Goal: Information Seeking & Learning: Learn about a topic

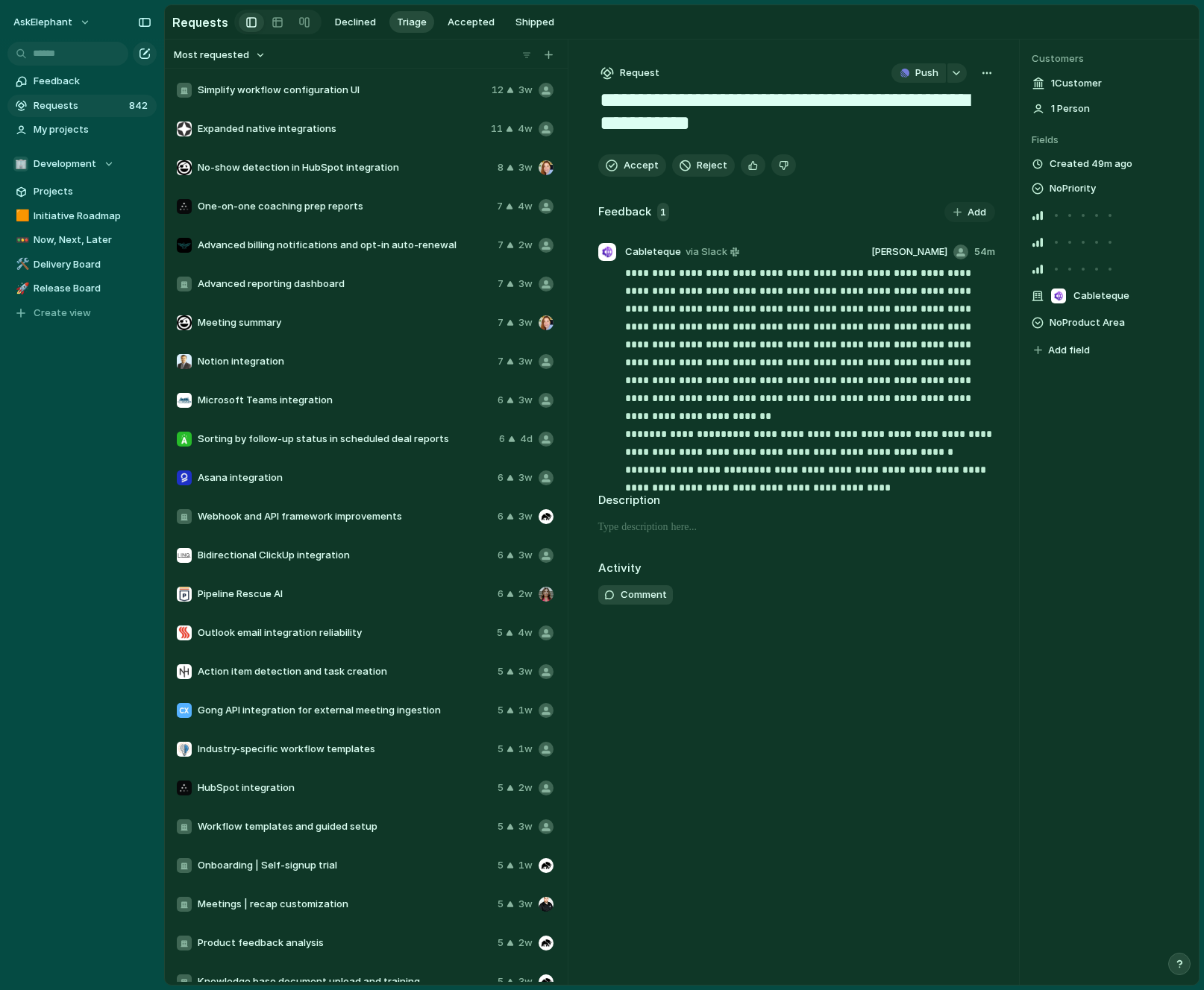
click at [652, 211] on div "Feedback 1" at bounding box center [633, 213] width 71 height 20
click at [306, 164] on span "No-show detection in HubSpot integration" at bounding box center [344, 167] width 294 height 15
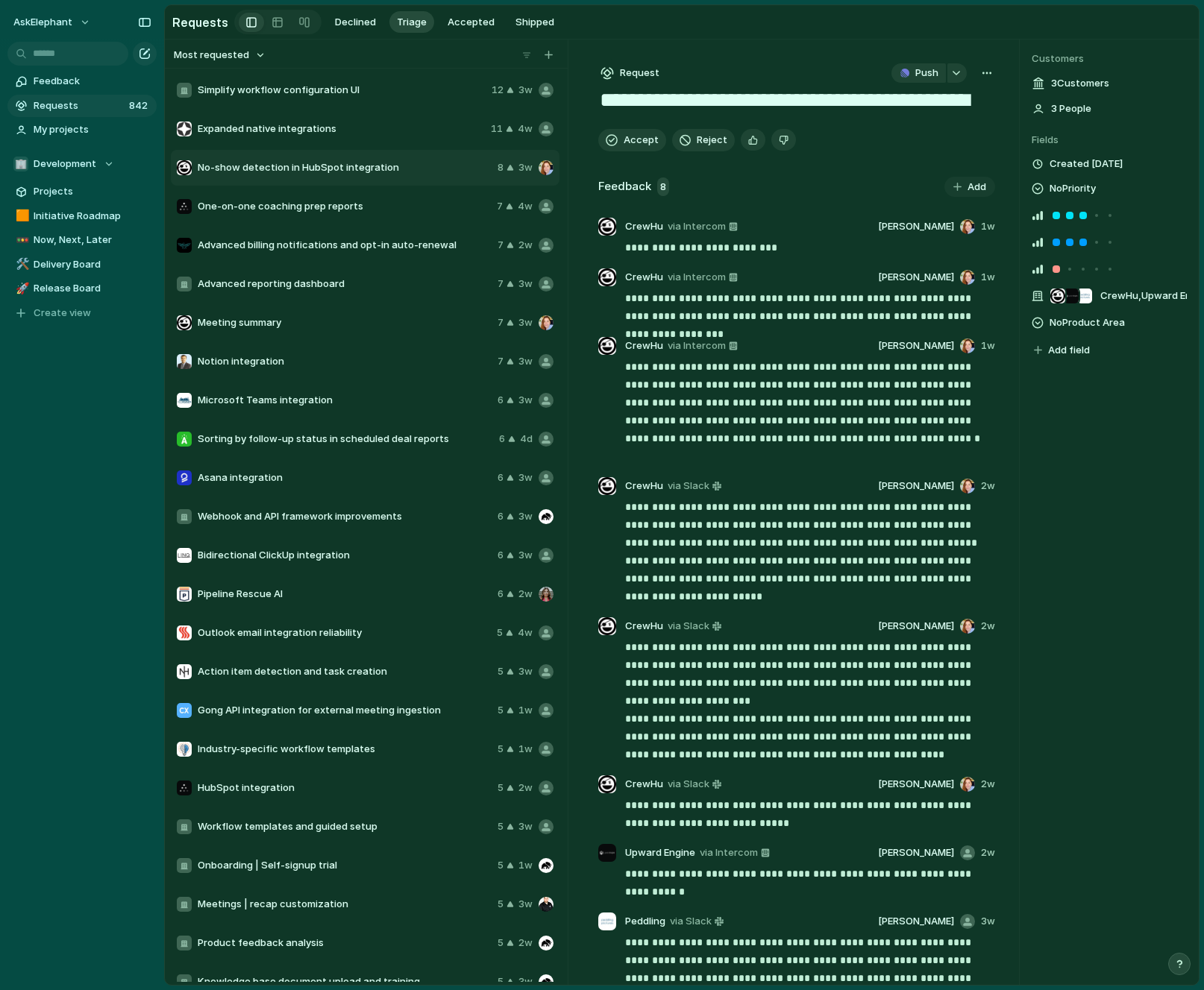
click at [291, 129] on span "Expanded native integrations" at bounding box center [341, 128] width 288 height 15
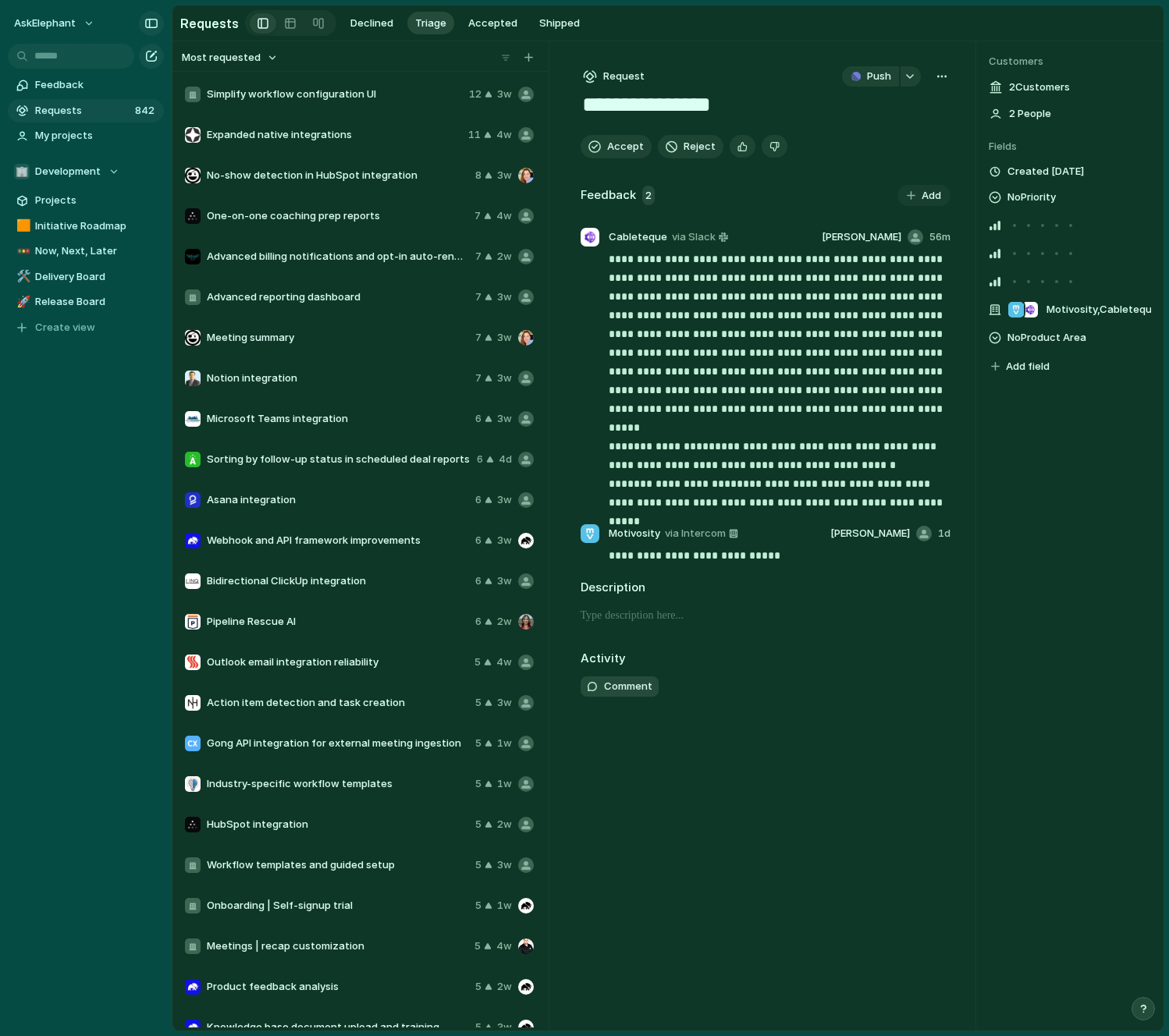
click at [158, 25] on div "button" at bounding box center [151, 24] width 14 height 11
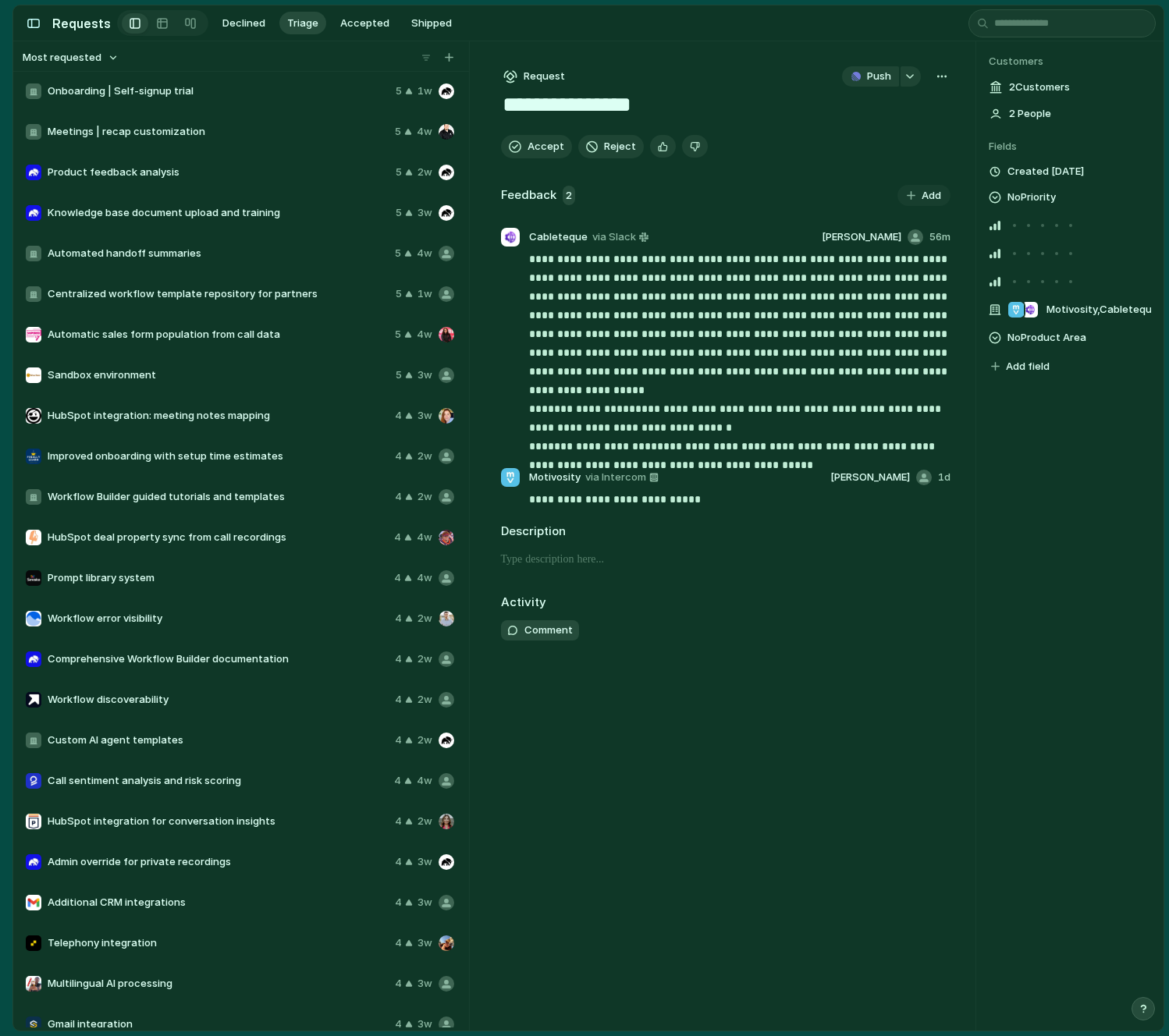
scroll to position [814, 0]
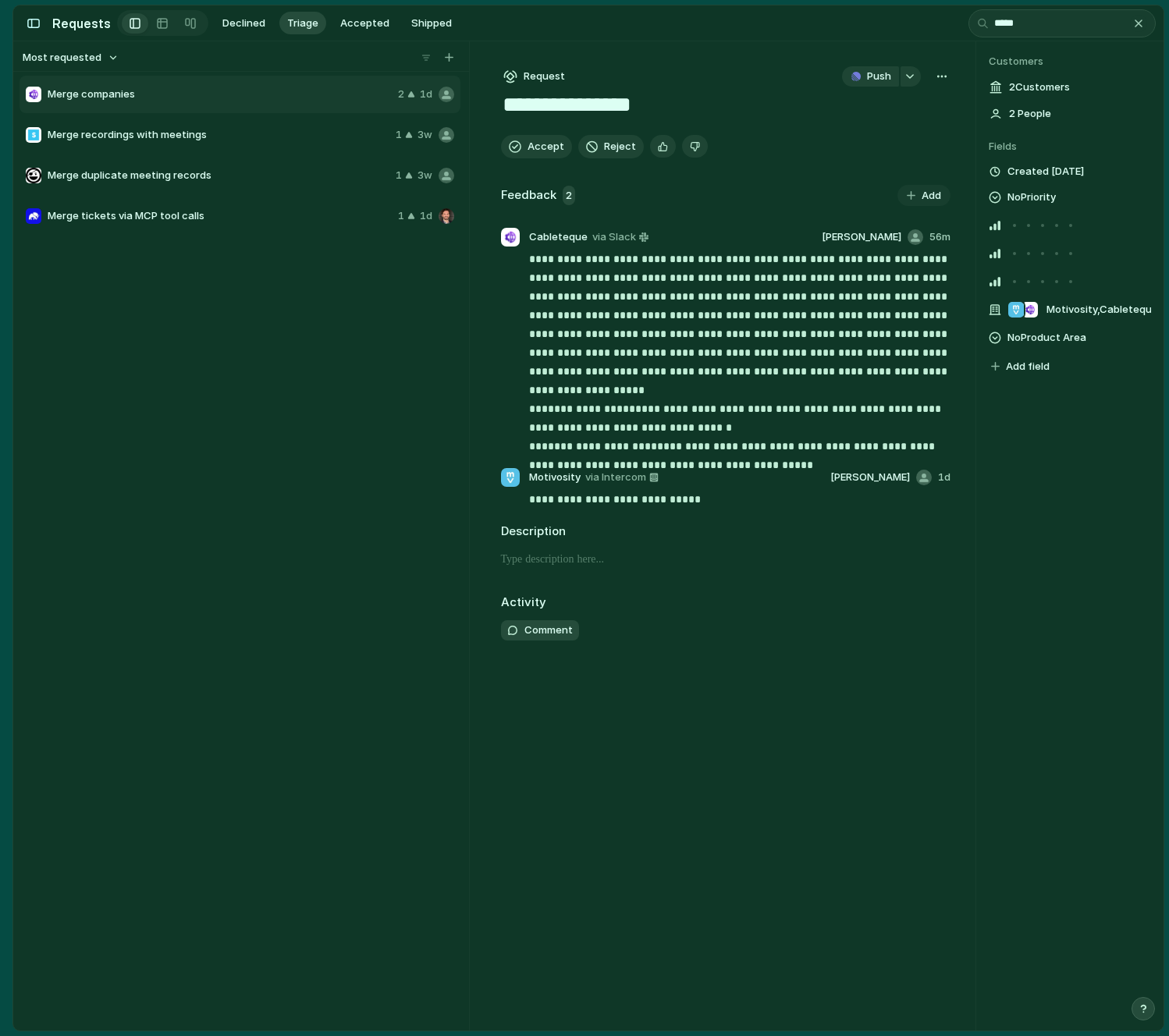
type input "*****"
click at [1135, 21] on div "button" at bounding box center [1138, 23] width 12 height 12
type input "*****"
click at [1041, 227] on div at bounding box center [1042, 225] width 3 height 3
click at [1026, 255] on div at bounding box center [1028, 253] width 14 height 14
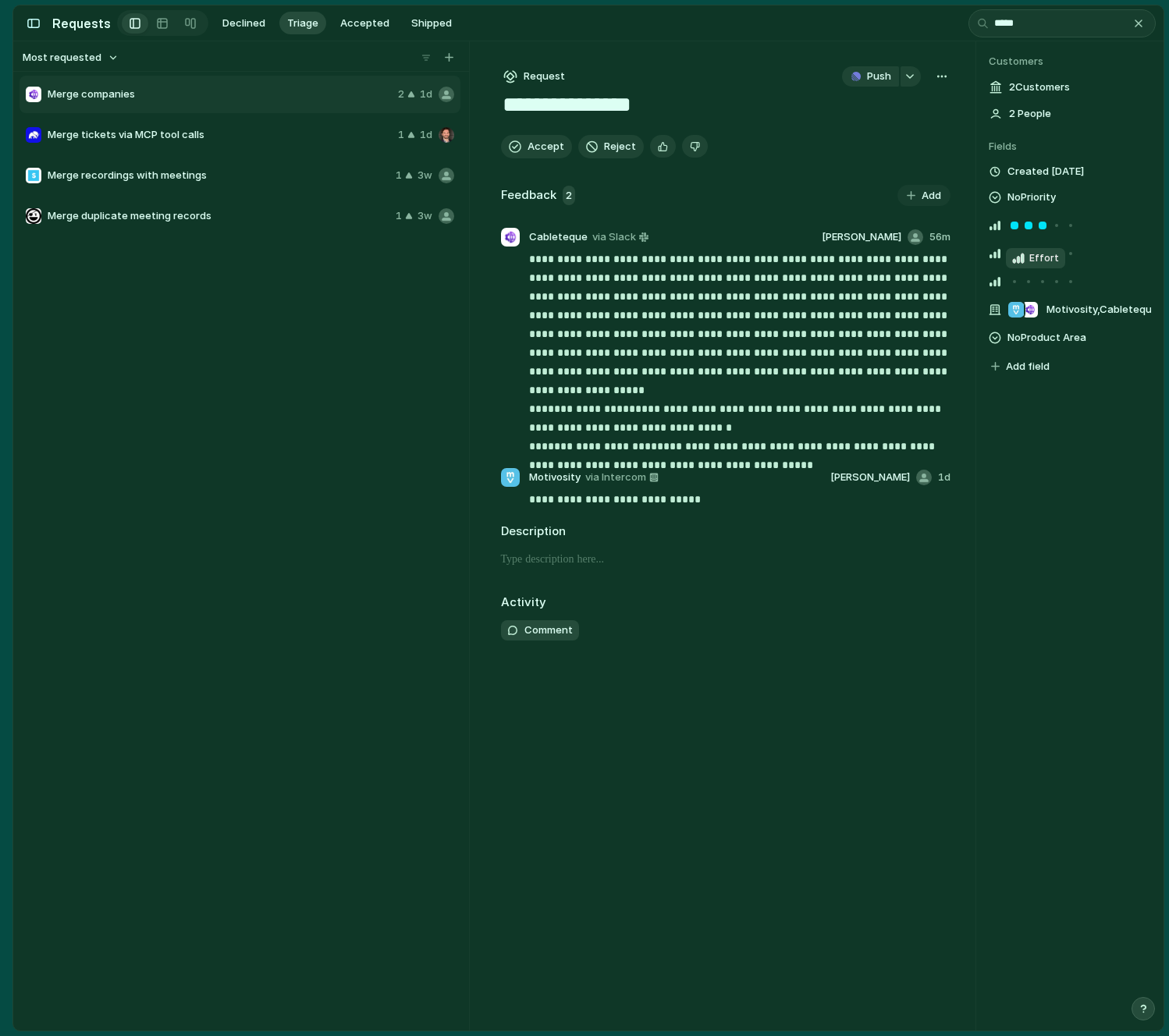
click at [1058, 285] on div at bounding box center [1056, 281] width 14 height 14
click at [1026, 284] on div at bounding box center [1028, 281] width 14 height 14
click at [1002, 338] on div "No Product Area" at bounding box center [1038, 337] width 98 height 19
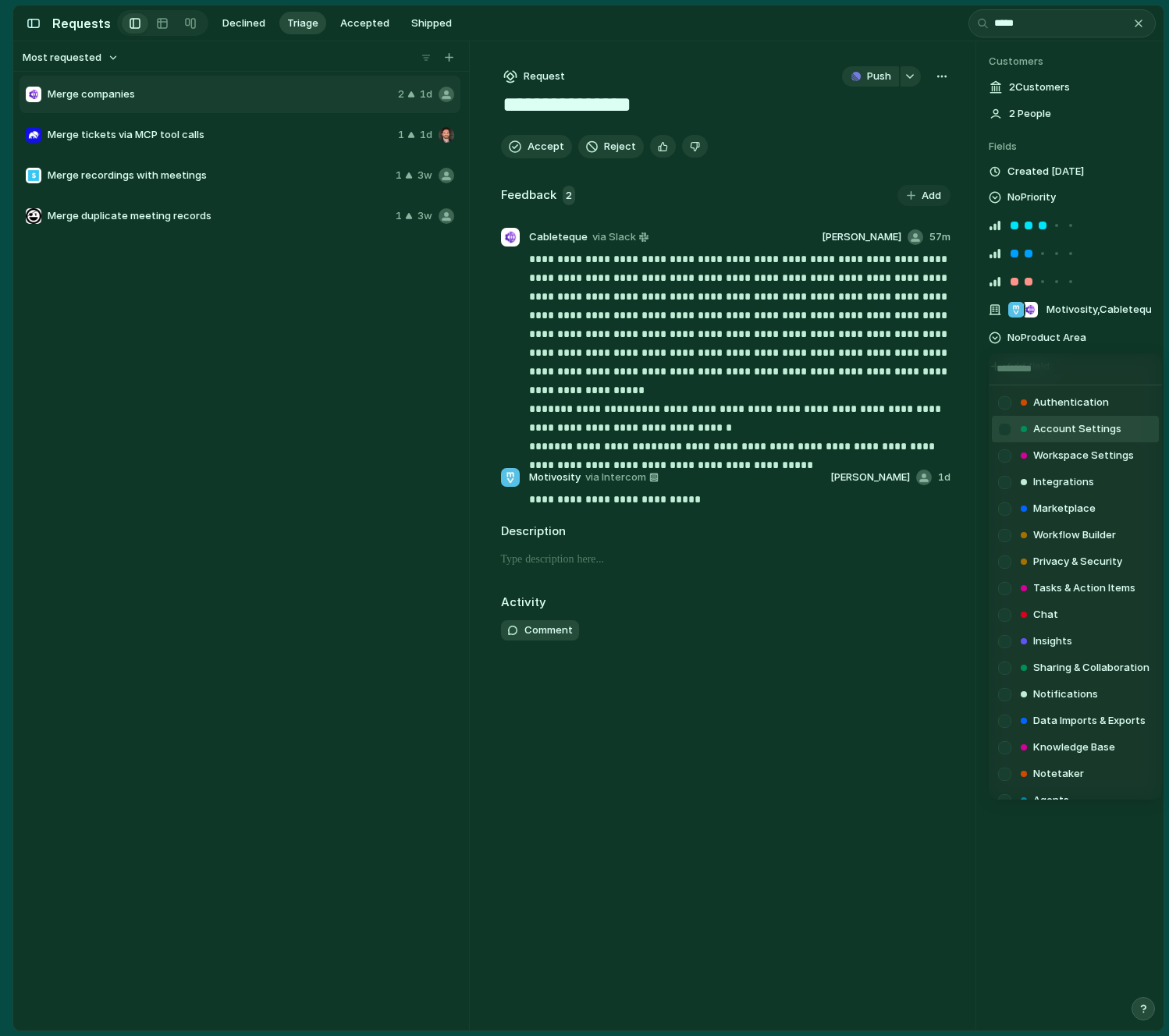
click at [1049, 432] on span "Account Settings" at bounding box center [1078, 429] width 88 height 16
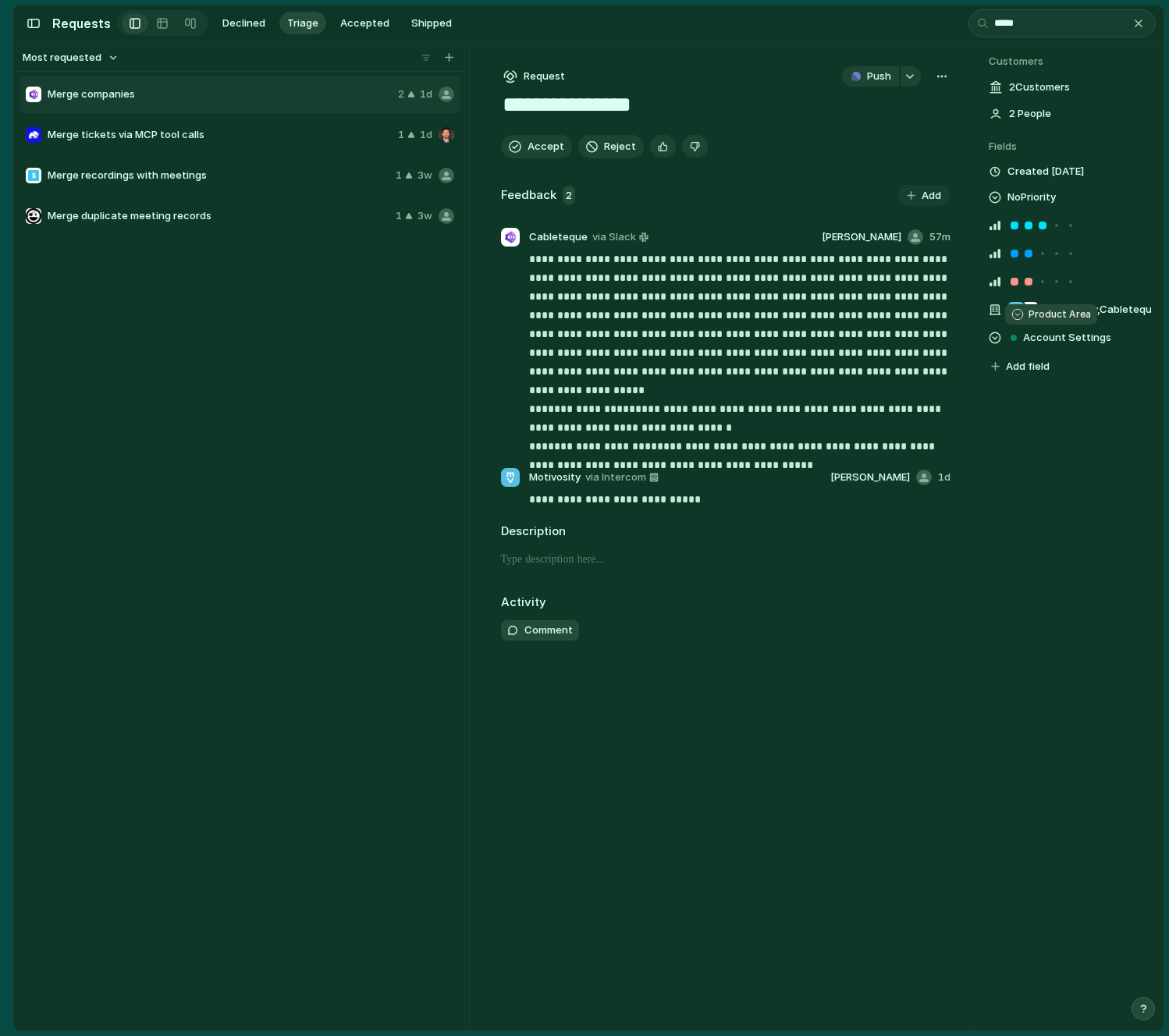
click at [1031, 337] on span "Account Settings" at bounding box center [1067, 337] width 88 height 16
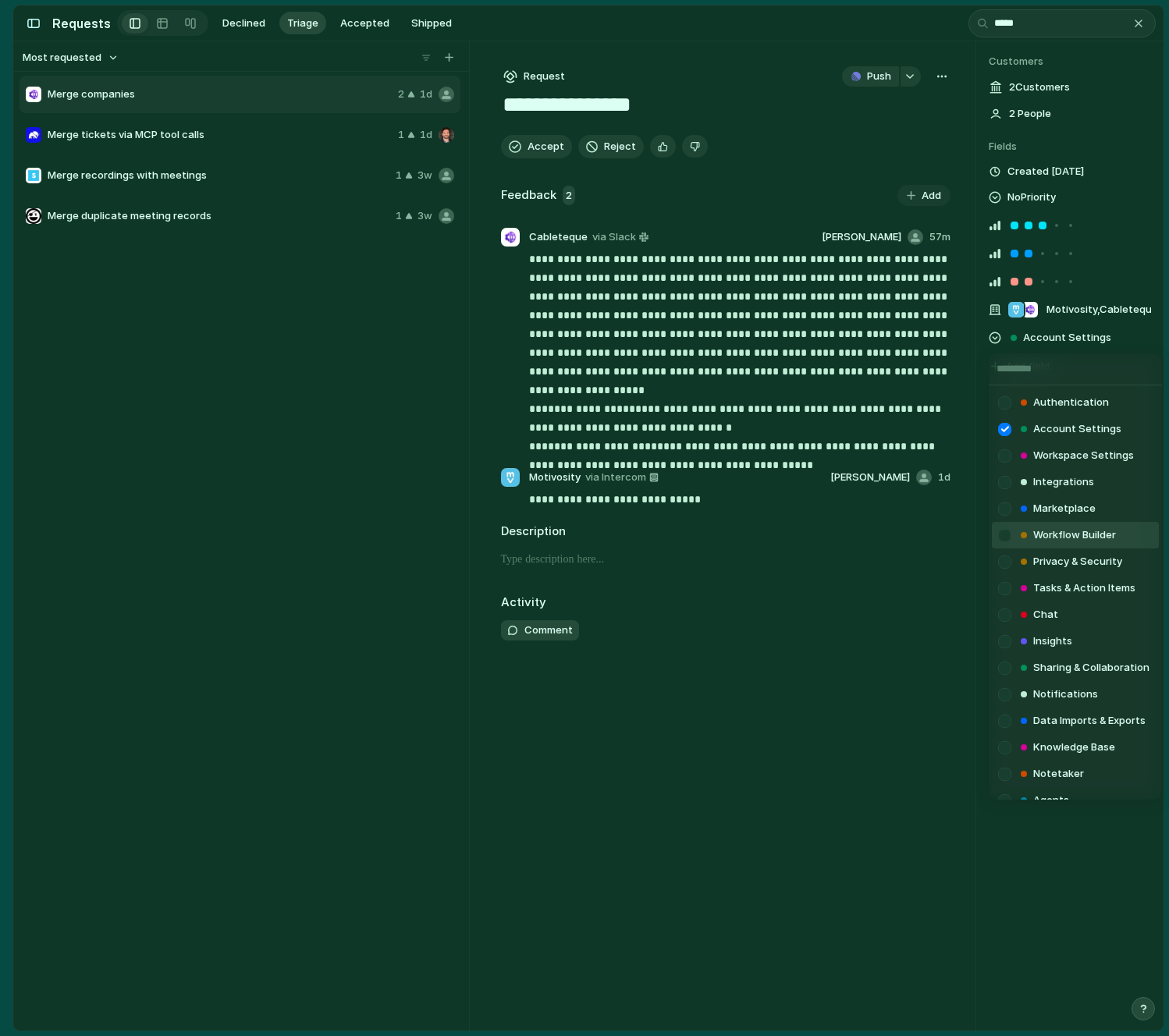
click at [1063, 523] on li "Workflow Builder" at bounding box center [1076, 535] width 167 height 26
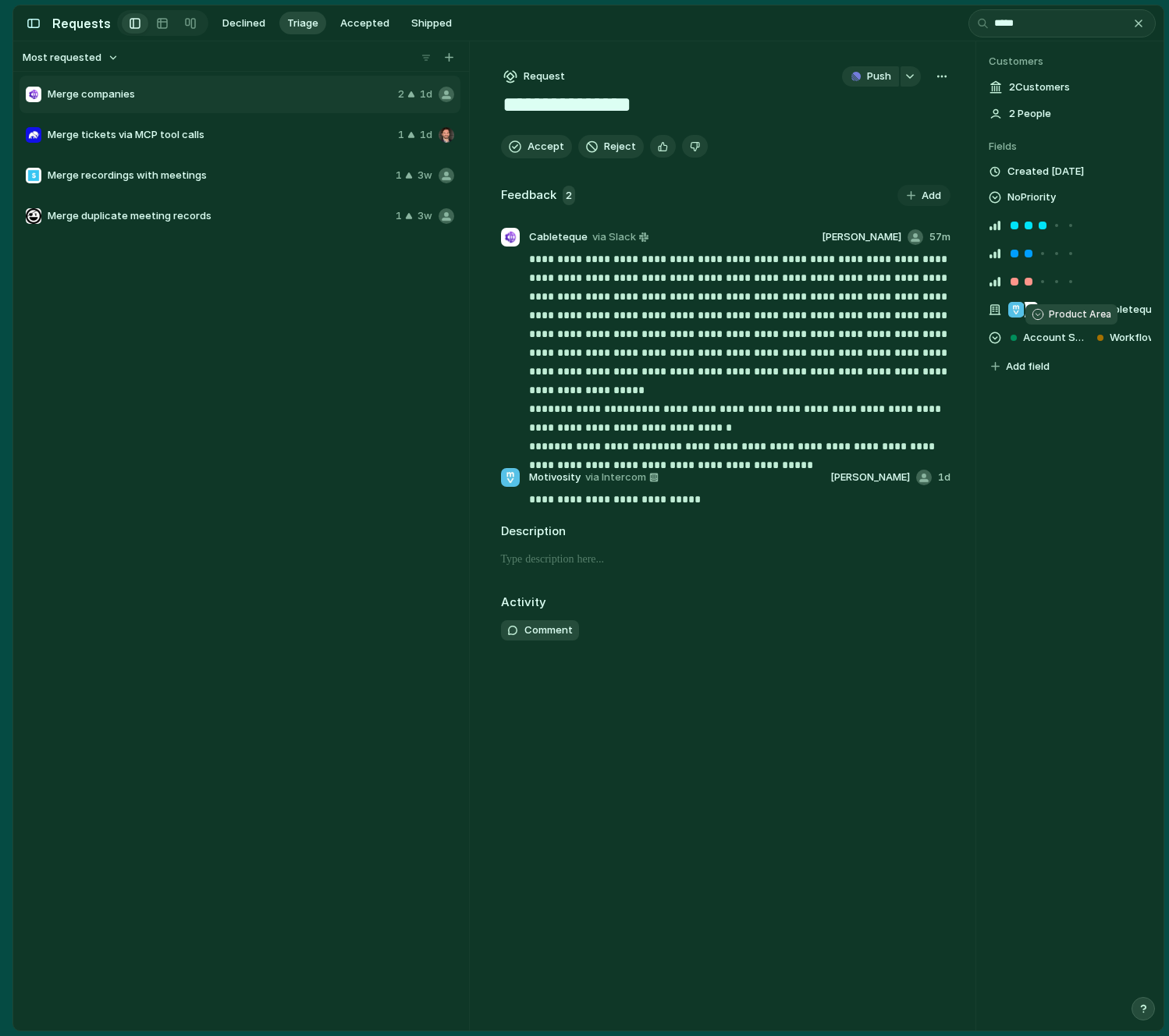
click at [1031, 337] on span "Account Settings" at bounding box center [1053, 337] width 61 height 16
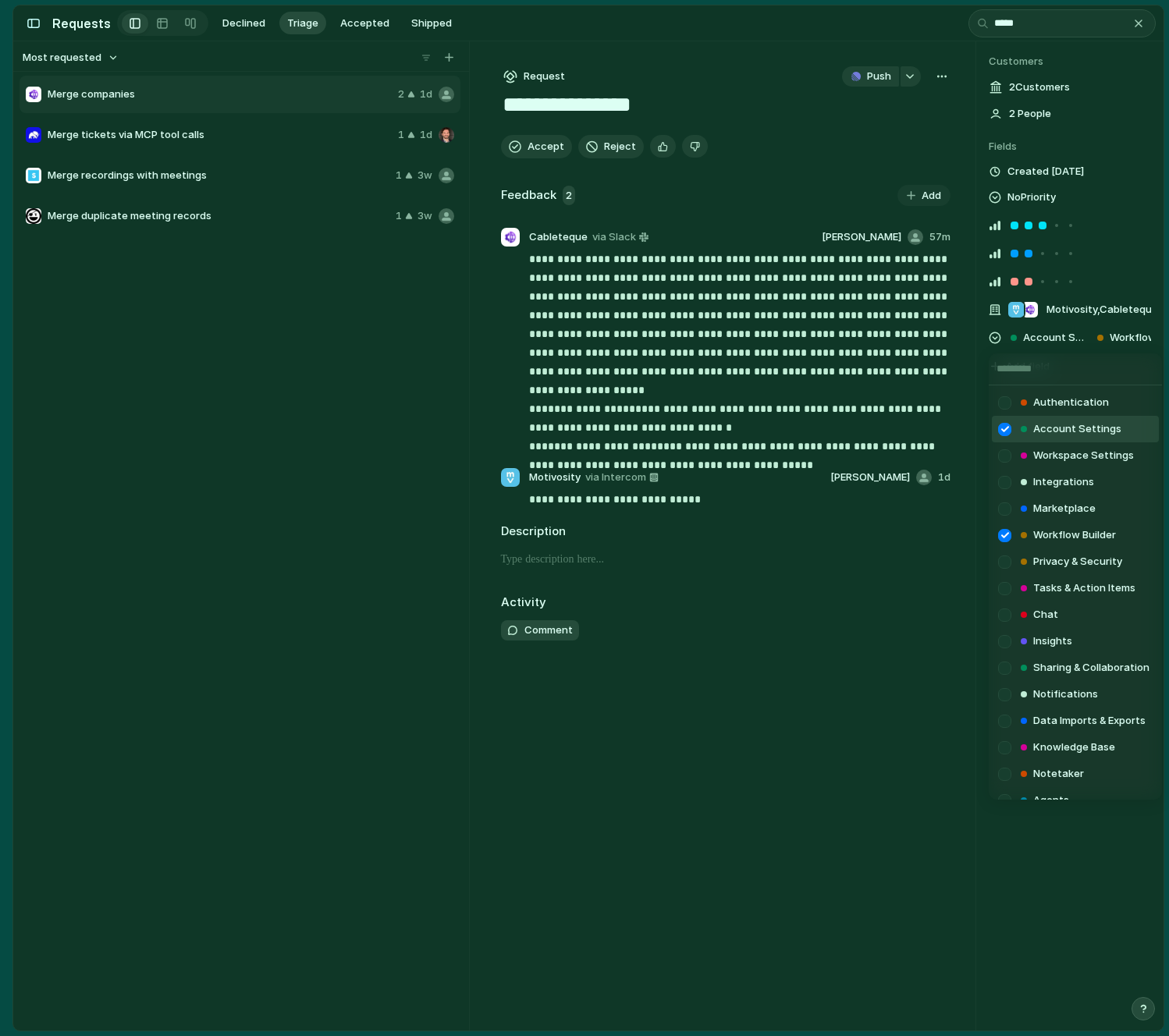
click at [1009, 431] on div at bounding box center [1004, 429] width 27 height 27
click at [918, 126] on div "Authentication Account Settings Workspace Settings Integrations Marketplace Wor…" at bounding box center [584, 518] width 1169 height 1036
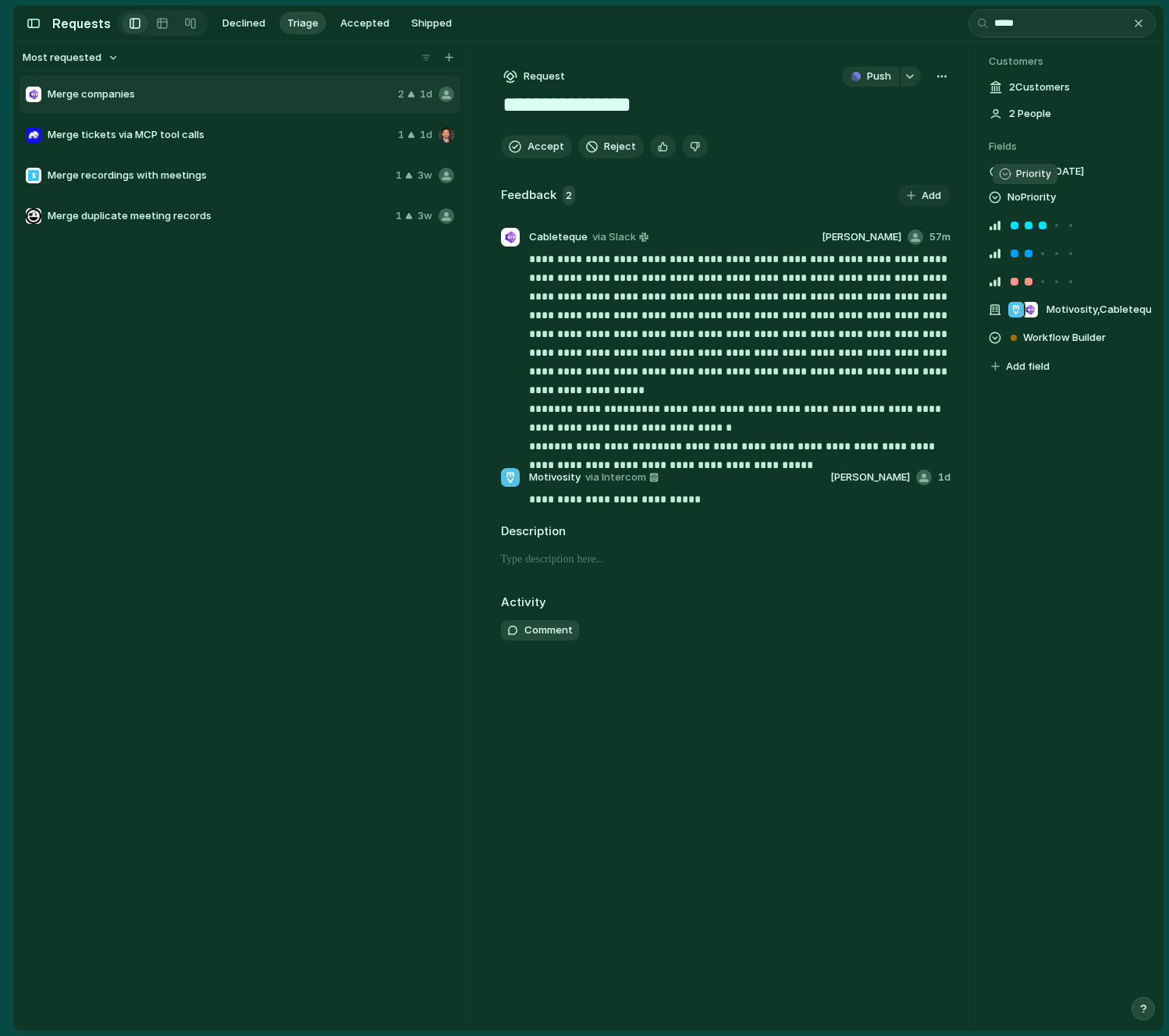
click at [999, 203] on div at bounding box center [995, 196] width 12 height 12
click at [1011, 314] on div at bounding box center [1004, 315] width 27 height 27
click at [1088, 596] on div "Urgent High Medium Low" at bounding box center [584, 518] width 1169 height 1036
click at [940, 76] on div "button" at bounding box center [941, 76] width 12 height 12
click at [940, 76] on div "Copy link Merge Move to Delete" at bounding box center [584, 518] width 1169 height 1036
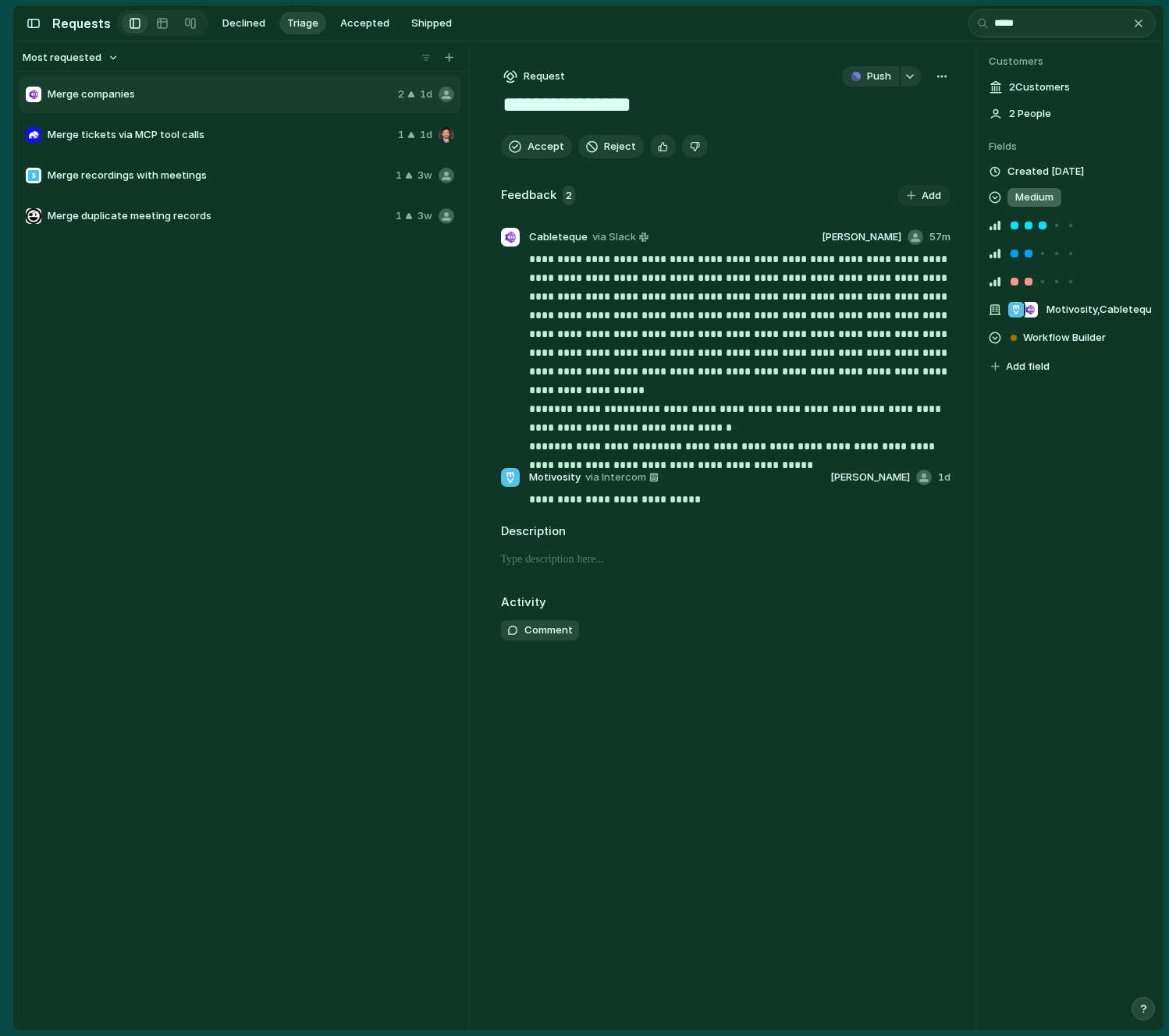
click at [1140, 24] on div "button" at bounding box center [1138, 23] width 12 height 12
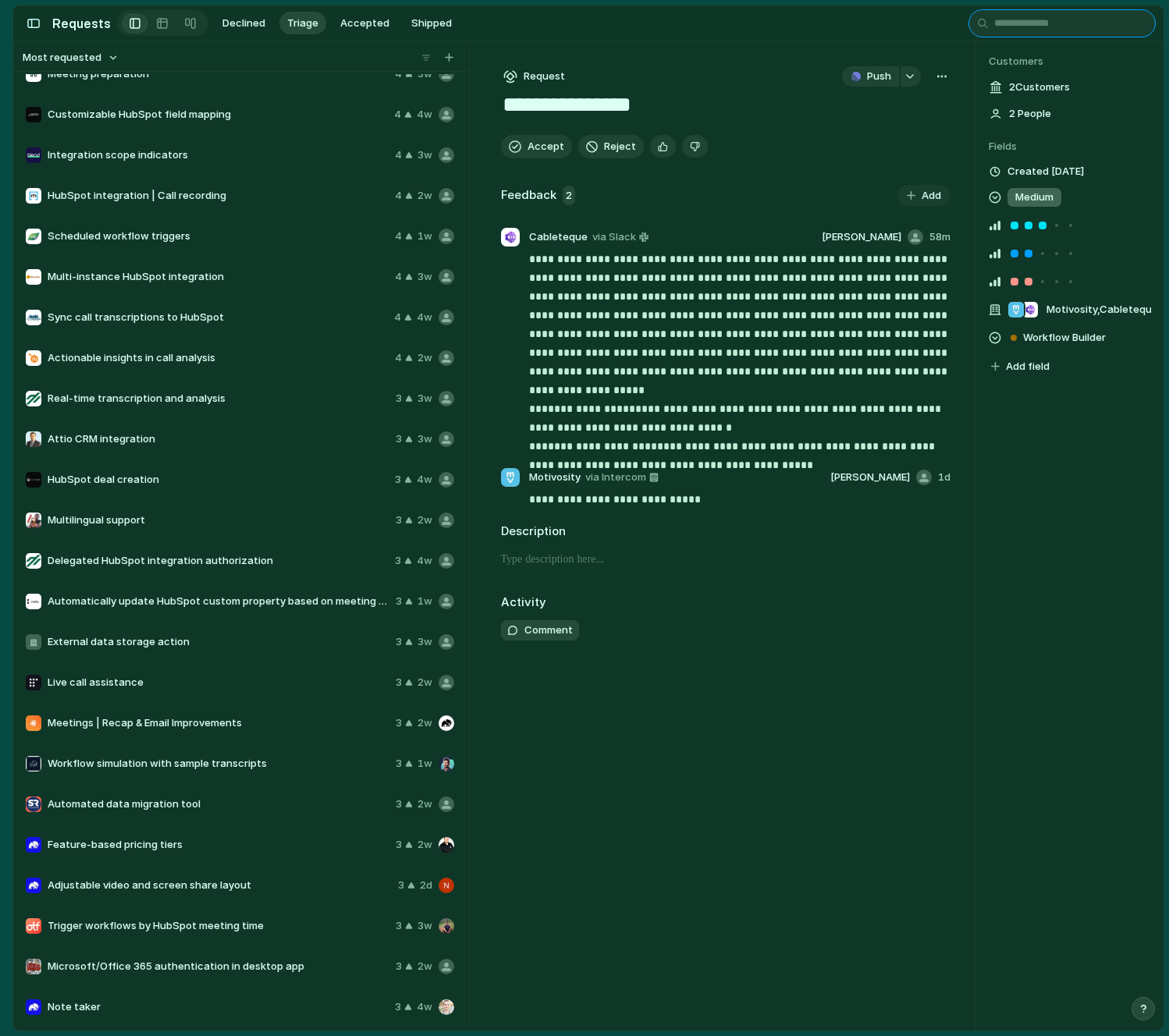
scroll to position [1890, 0]
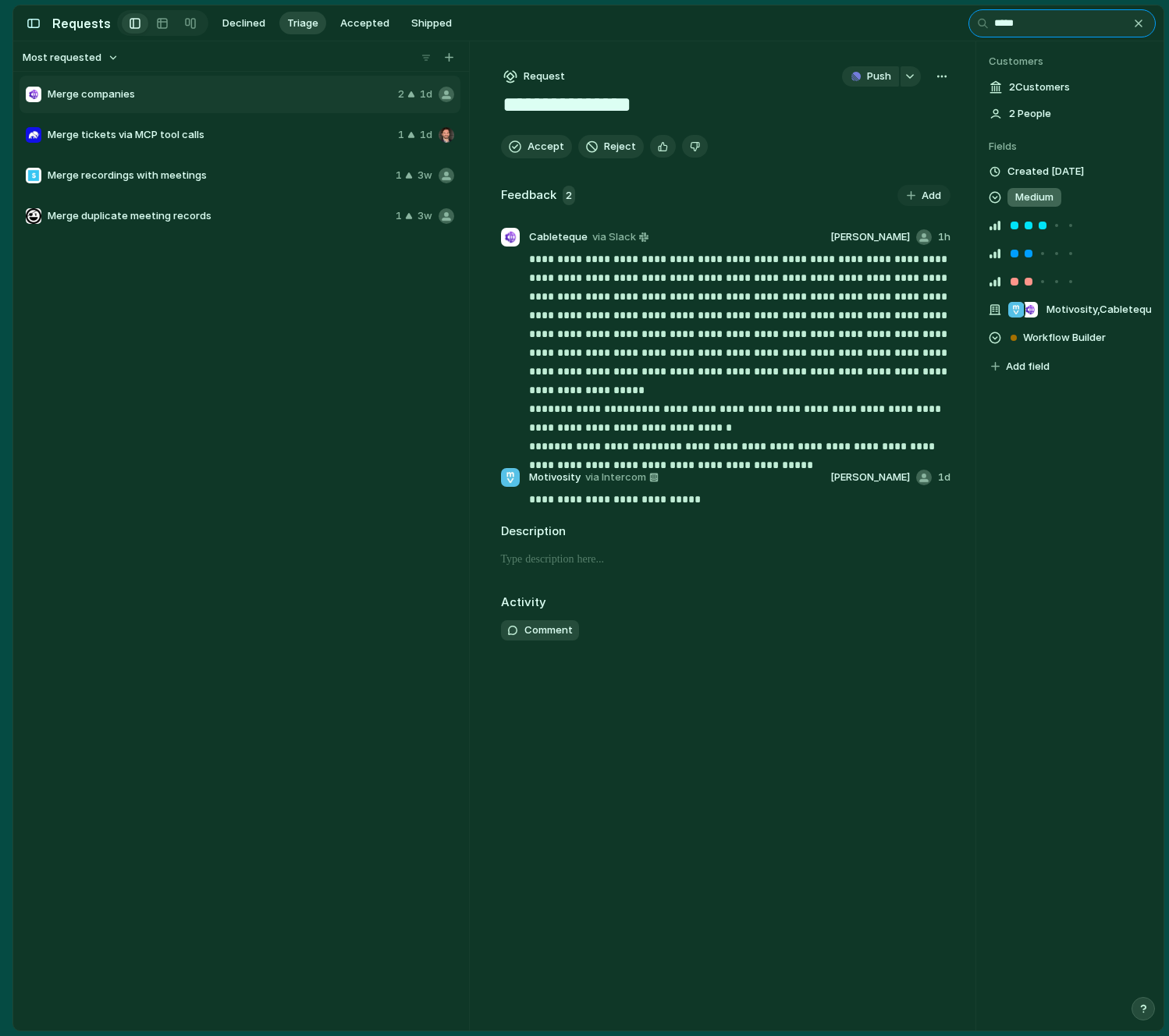
type input "*****"
